Goal: Task Accomplishment & Management: Manage account settings

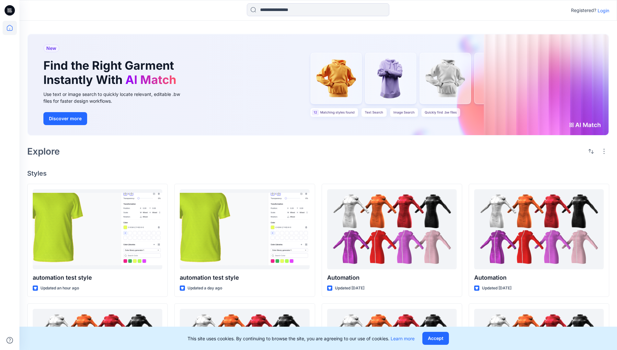
click at [601, 10] on p "Login" at bounding box center [603, 10] width 12 height 7
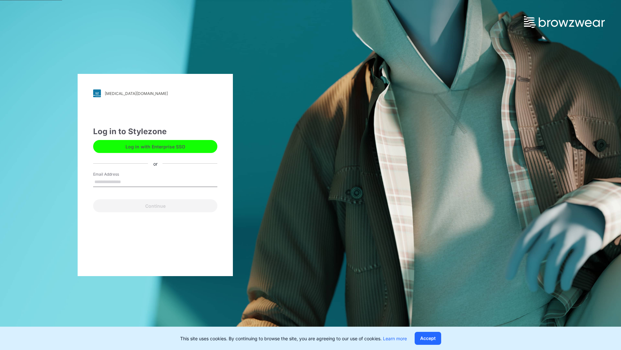
click at [128, 181] on input "Email Address" at bounding box center [155, 182] width 124 height 10
type input "**********"
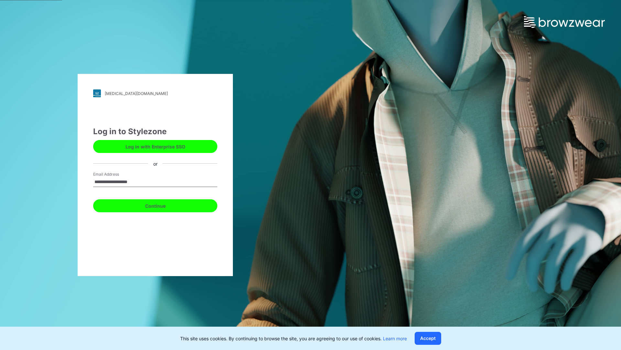
click at [162, 205] on button "Continue" at bounding box center [155, 205] width 124 height 13
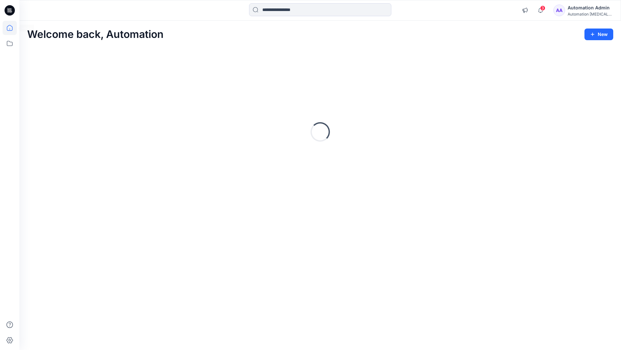
click at [12, 28] on icon at bounding box center [10, 28] width 6 height 6
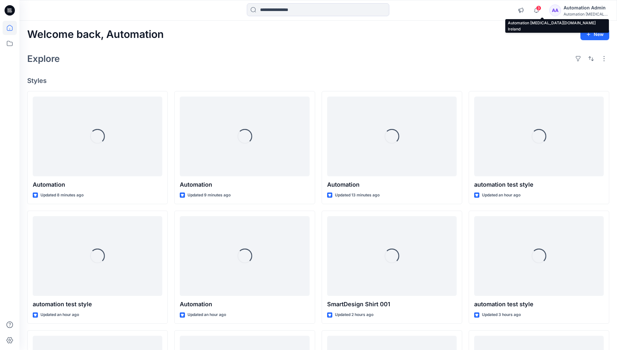
click at [581, 15] on div "Automation testim..." at bounding box center [585, 14] width 45 height 5
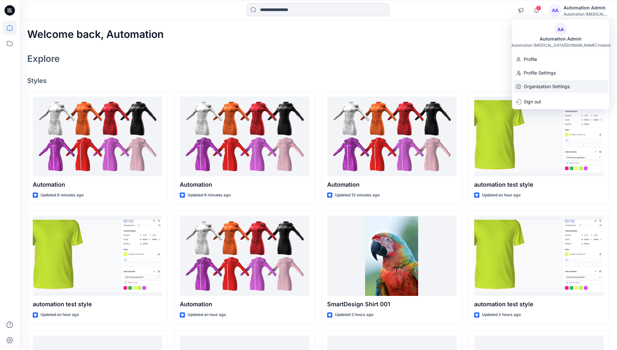
click at [557, 88] on p "Organization Settings" at bounding box center [546, 86] width 46 height 12
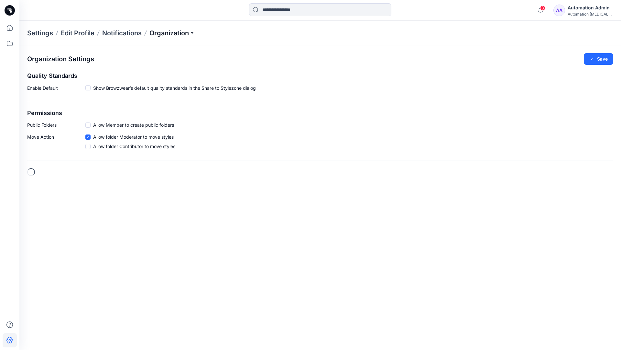
click at [189, 33] on p "Organization" at bounding box center [172, 32] width 45 height 9
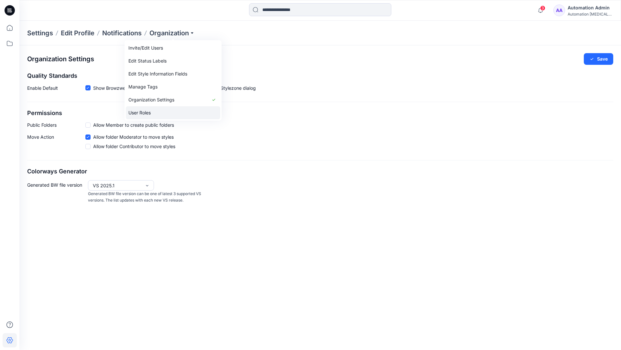
click at [176, 109] on link "User Roles" at bounding box center [173, 112] width 95 height 13
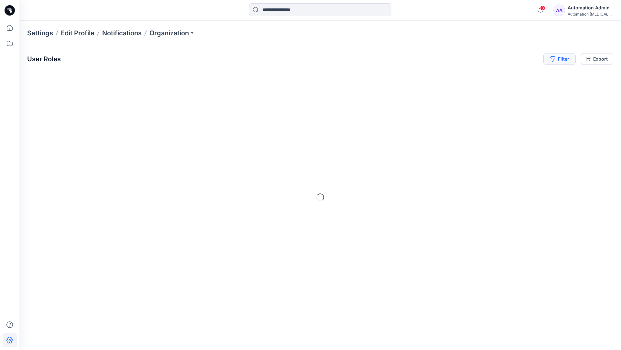
click at [563, 58] on button "Filter" at bounding box center [560, 59] width 32 height 12
click at [477, 75] on div at bounding box center [461, 76] width 67 height 8
type input "*****"
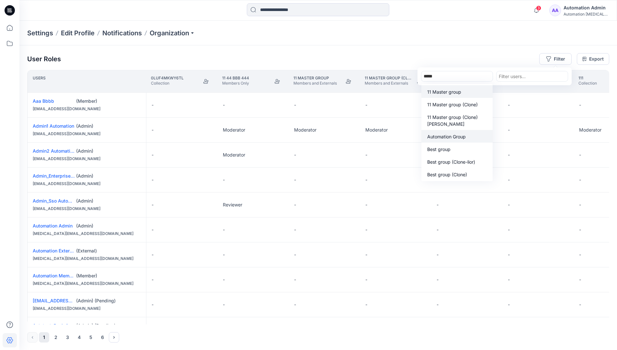
click at [459, 139] on p "Automation Group" at bounding box center [446, 136] width 39 height 7
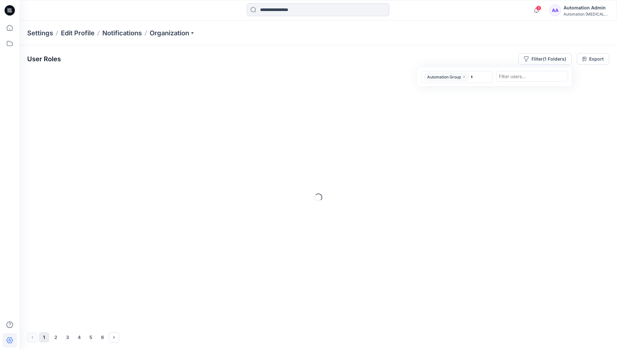
type input "******"
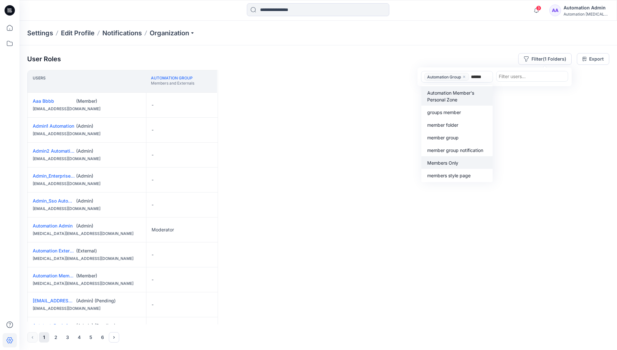
click at [456, 161] on p "Members Only" at bounding box center [442, 162] width 31 height 7
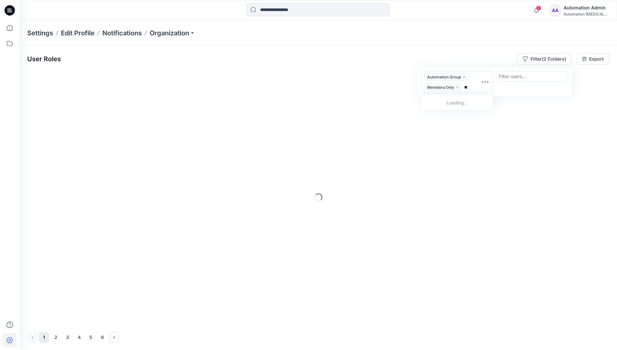
type input "*****"
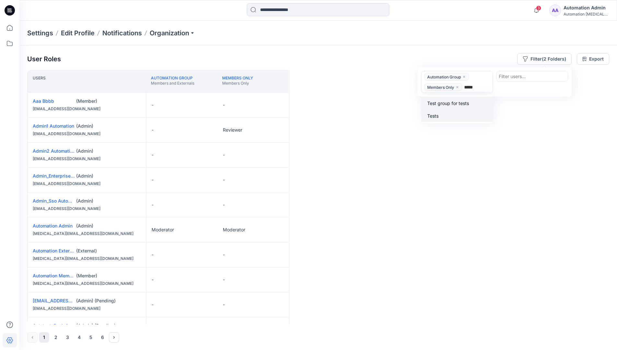
click at [458, 112] on div "Tests" at bounding box center [456, 115] width 63 height 7
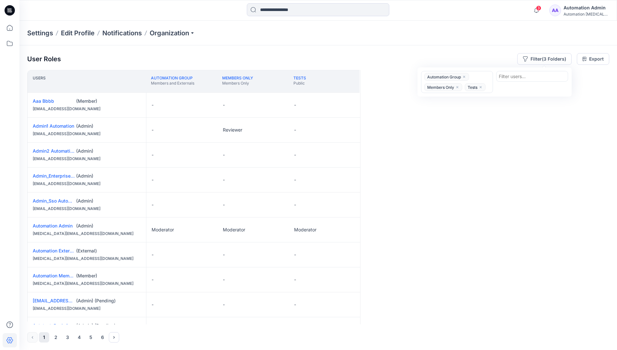
click at [442, 109] on div "Users Automation Group Members and Externals Members Only Members Only Tests Pu…" at bounding box center [318, 197] width 582 height 254
click at [541, 57] on button "Filter (3 Folders)" at bounding box center [544, 59] width 54 height 12
click at [464, 75] on icon "close" at bounding box center [464, 77] width 4 height 4
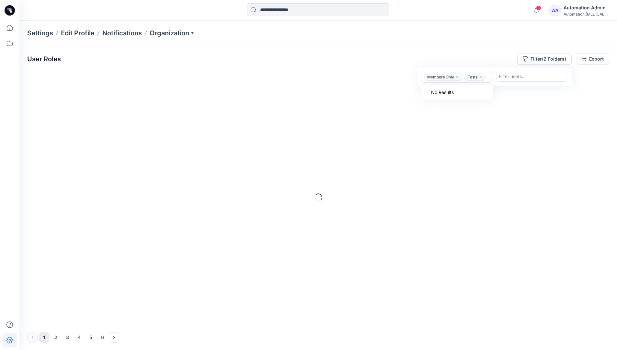
click at [459, 77] on icon "close" at bounding box center [457, 77] width 4 height 4
click at [441, 77] on icon "close" at bounding box center [440, 77] width 2 height 2
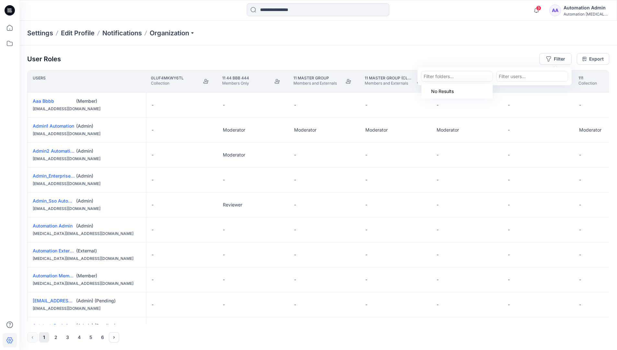
click at [523, 37] on div "Settings Edit Profile Notifications Organization" at bounding box center [317, 33] width 597 height 25
click at [476, 54] on div "User Roles Filter Export" at bounding box center [318, 59] width 582 height 12
click at [577, 10] on div "Automation Admin" at bounding box center [585, 8] width 45 height 8
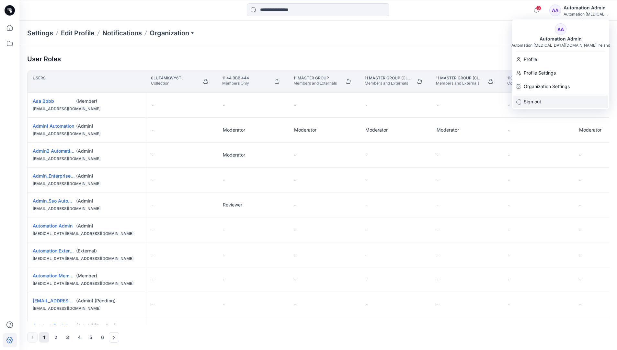
click at [551, 103] on div "Sign out" at bounding box center [560, 101] width 95 height 12
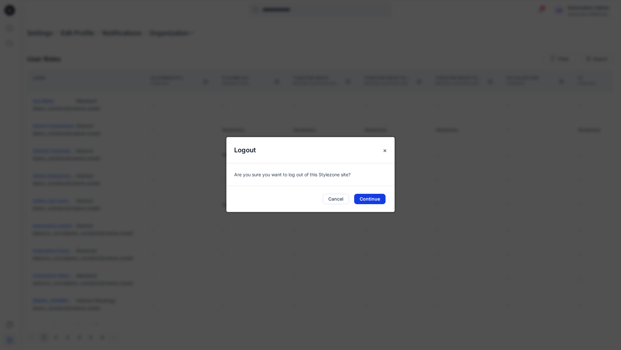
click at [377, 198] on button "Continue" at bounding box center [369, 199] width 31 height 10
